Goal: Information Seeking & Learning: Learn about a topic

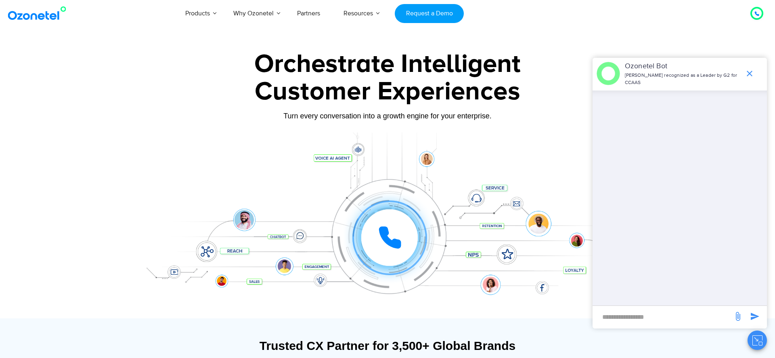
click at [389, 117] on div "Turn every conversation into a growth engine for your enterprise." at bounding box center [387, 115] width 505 height 9
click at [387, 156] on div "Click to experience it! Call in progress... 1 2 3 4 5 6 7 8 9 # 0" at bounding box center [387, 221] width 505 height 137
click at [404, 346] on div "Trusted CX Partner for 3,500+ Global Brands" at bounding box center [387, 345] width 497 height 14
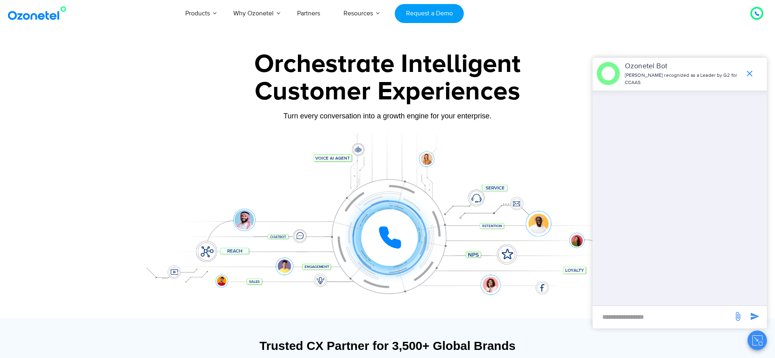
click at [387, 155] on div "Click to experience it! Call in progress... 1 2 3 4 5 6 7 8 9 # 0" at bounding box center [387, 221] width 505 height 137
click at [387, 116] on div "Turn every conversation into a growth engine for your enterprise." at bounding box center [387, 115] width 505 height 9
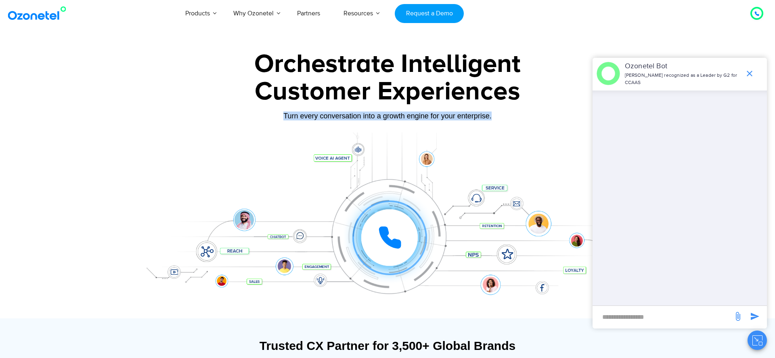
click at [387, 116] on div "Turn every conversation into a growth engine for your enterprise." at bounding box center [387, 115] width 505 height 9
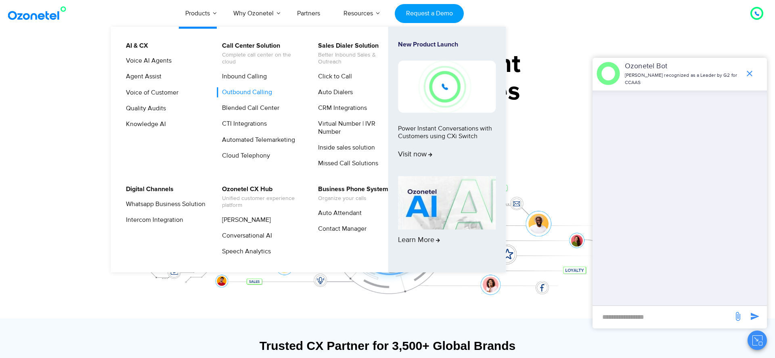
click at [239, 92] on link "Outbound Calling" at bounding box center [245, 92] width 57 height 10
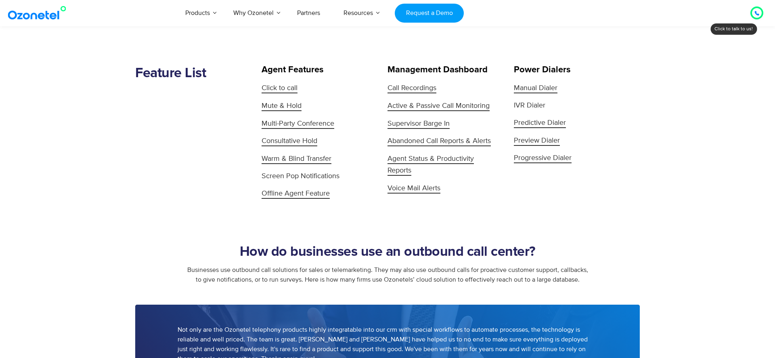
scroll to position [812, 0]
